Goal: Transaction & Acquisition: Purchase product/service

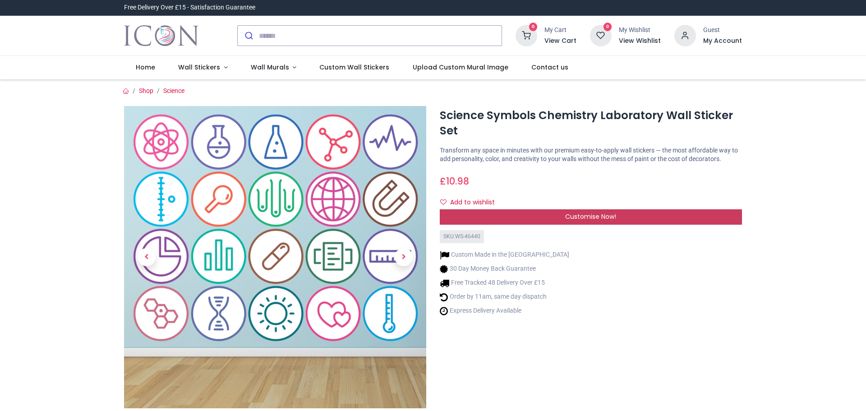
click at [575, 218] on span "Customise Now!" at bounding box center [590, 216] width 51 height 9
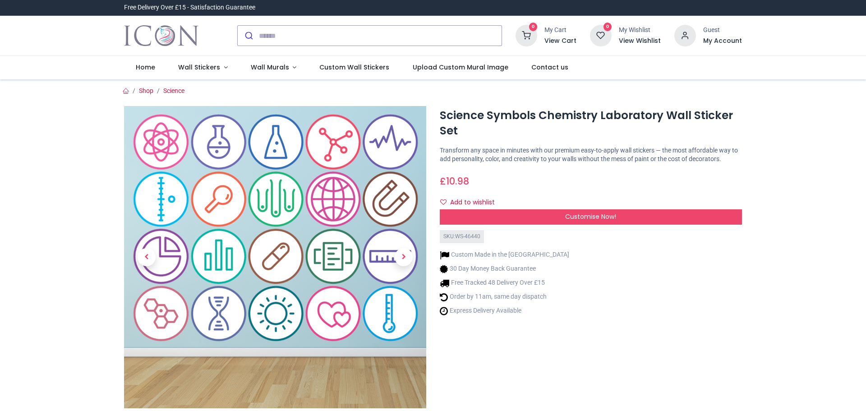
click at [275, 227] on img at bounding box center [275, 257] width 302 height 302
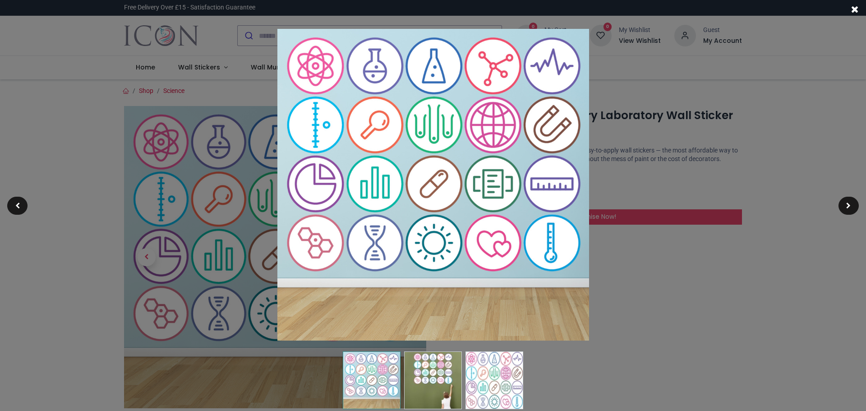
click at [481, 381] on img at bounding box center [494, 380] width 58 height 58
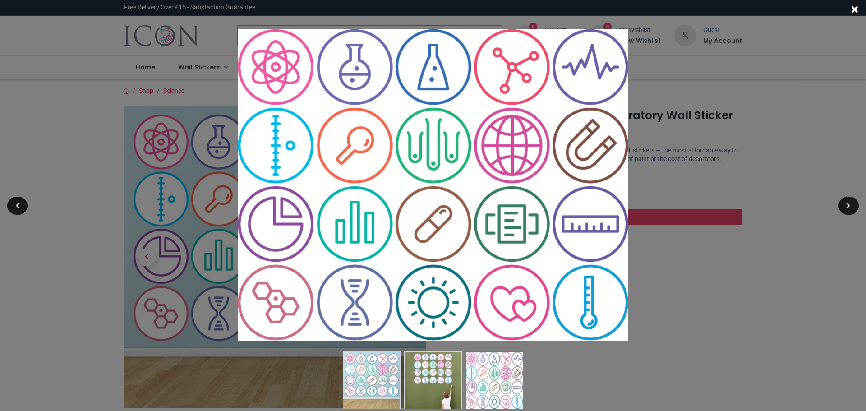
click at [425, 144] on img at bounding box center [433, 185] width 391 height 312
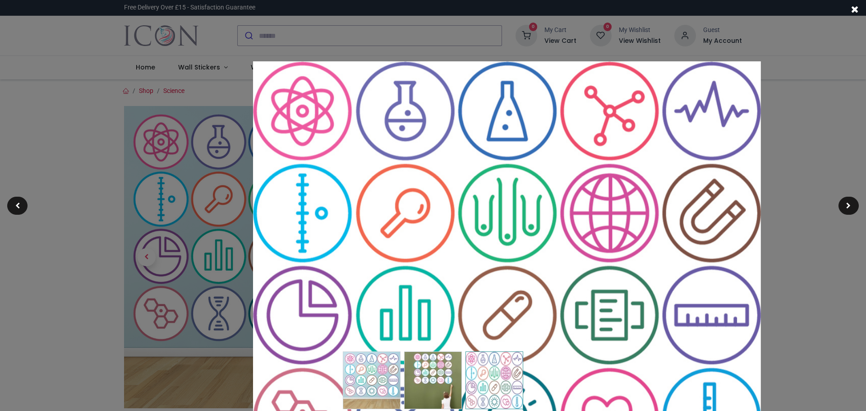
click at [488, 214] on img at bounding box center [507, 263] width 508 height 405
